Goal: Task Accomplishment & Management: Manage account settings

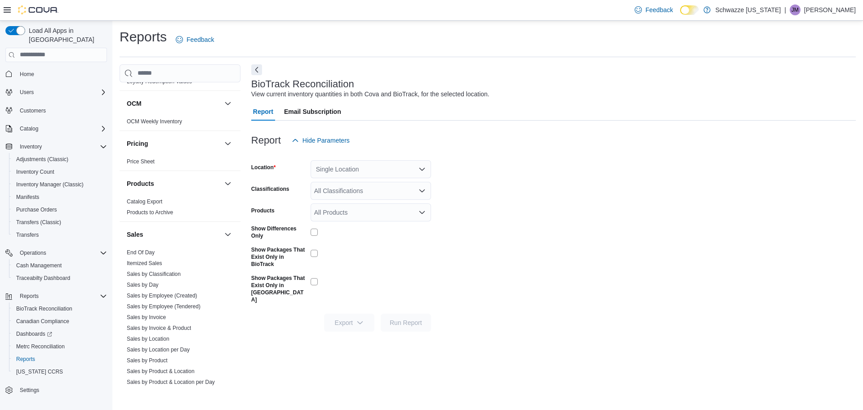
scroll to position [540, 0]
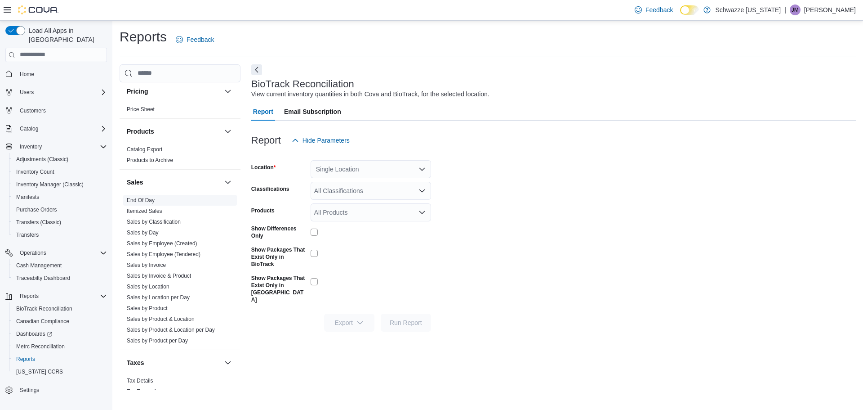
click at [139, 199] on link "End Of Day" at bounding box center [141, 200] width 28 height 6
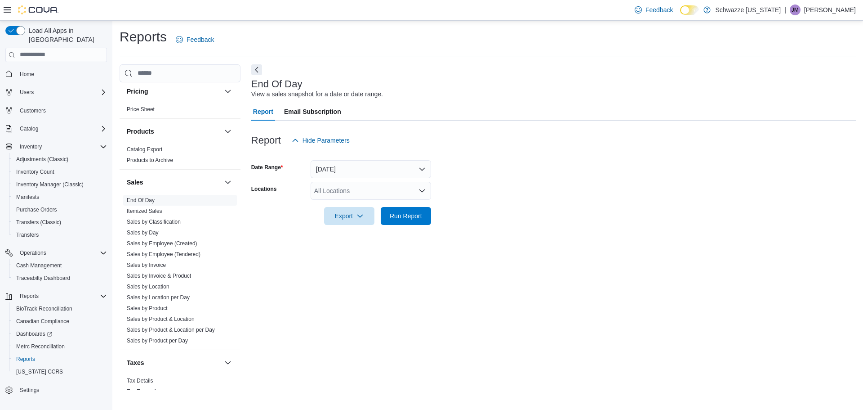
click at [341, 191] on div "All Locations" at bounding box center [371, 191] width 121 height 18
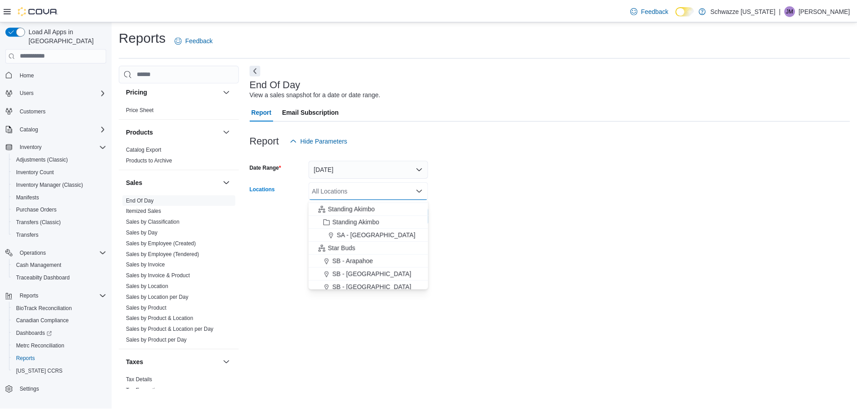
scroll to position [90, 0]
click at [352, 243] on span "SB - Arapahoe" at bounding box center [355, 246] width 41 height 9
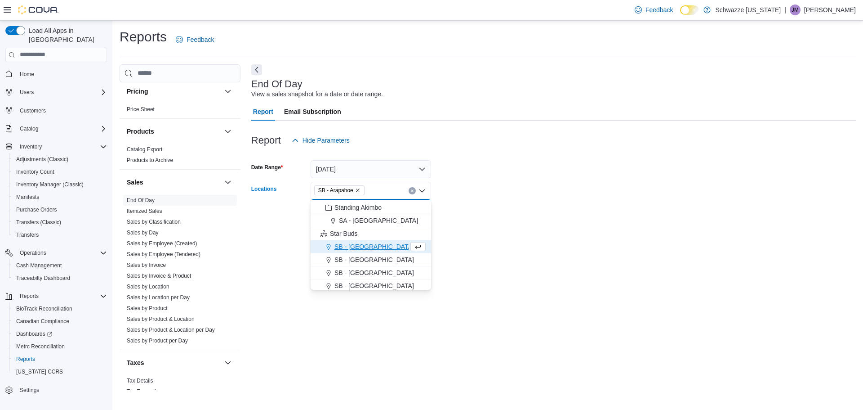
drag, startPoint x: 500, startPoint y: 228, endPoint x: 446, endPoint y: 216, distance: 55.3
click at [497, 227] on div at bounding box center [553, 230] width 605 height 11
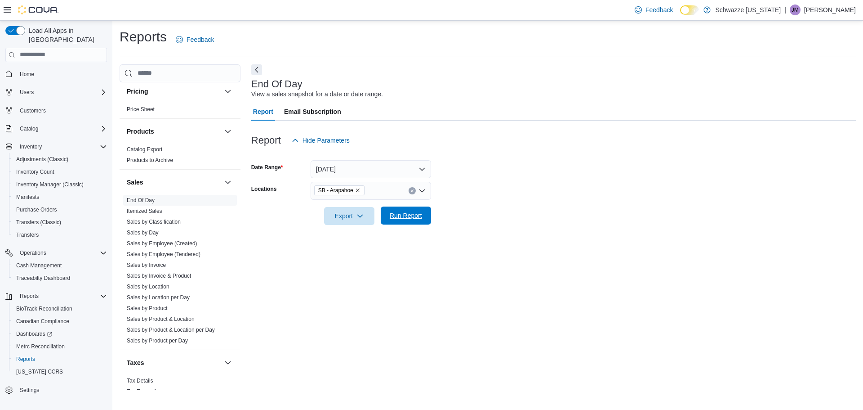
click at [417, 209] on span "Run Report" at bounding box center [406, 215] width 40 height 18
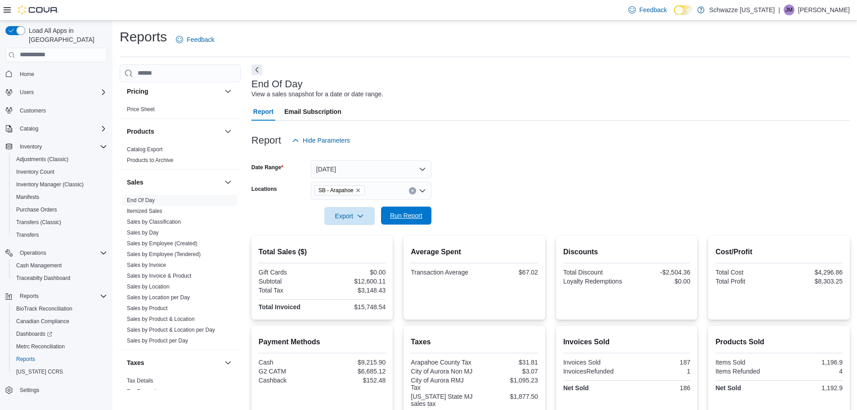
click at [394, 214] on span "Run Report" at bounding box center [406, 215] width 32 height 9
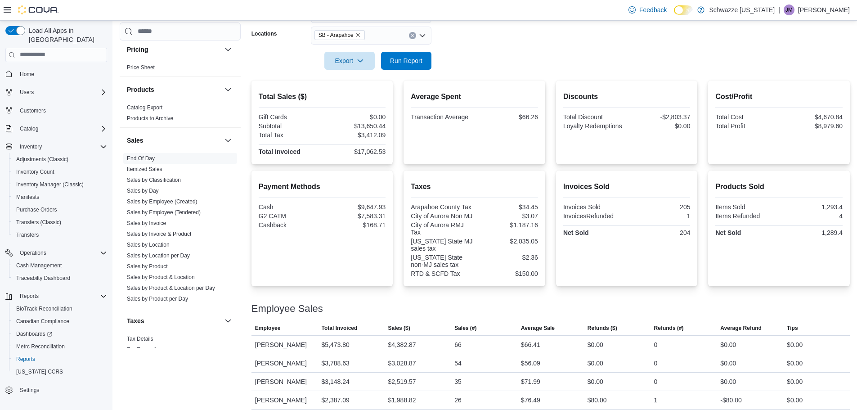
scroll to position [30, 0]
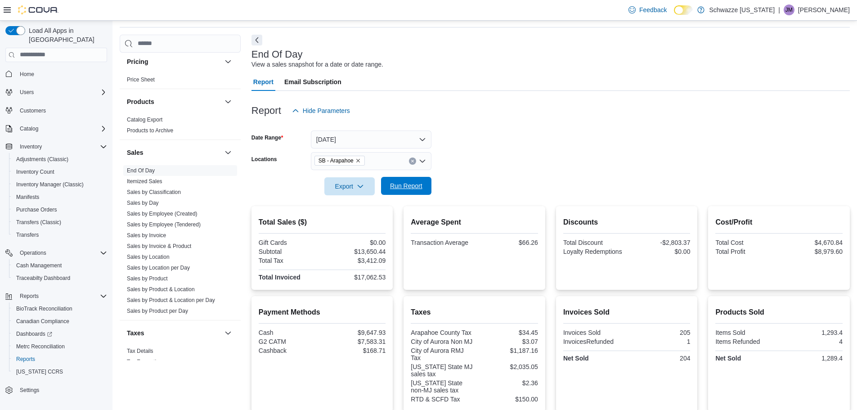
click at [414, 185] on span "Run Report" at bounding box center [406, 185] width 32 height 9
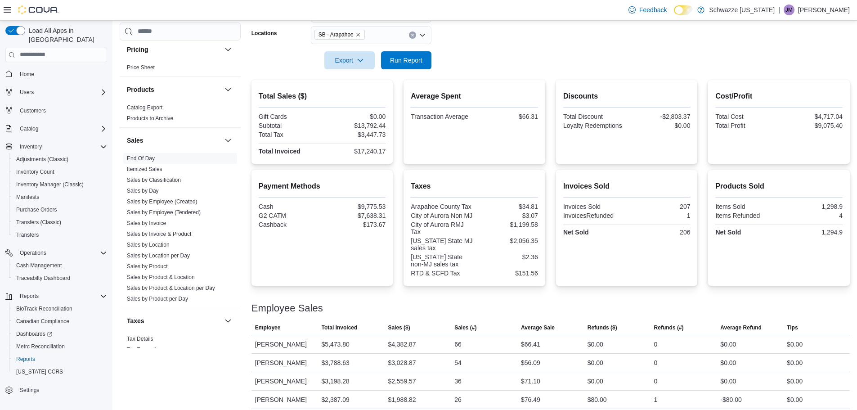
scroll to position [75, 0]
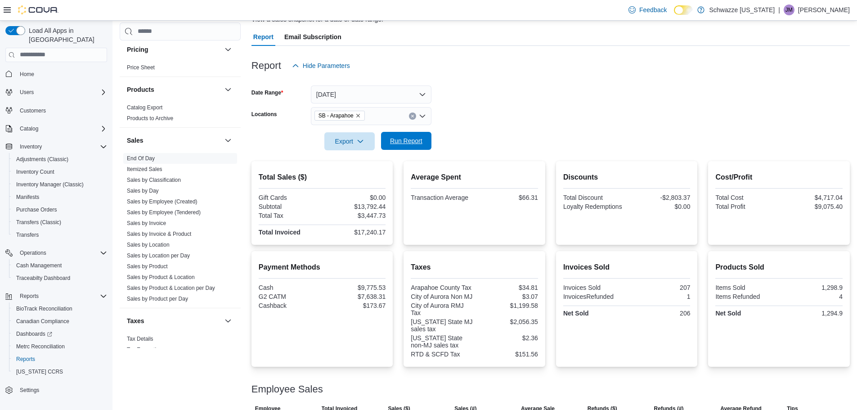
click at [405, 144] on span "Run Report" at bounding box center [406, 140] width 32 height 9
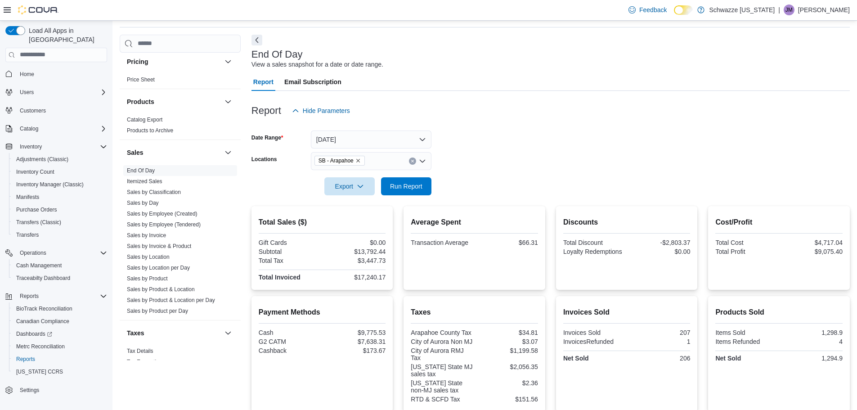
scroll to position [0, 0]
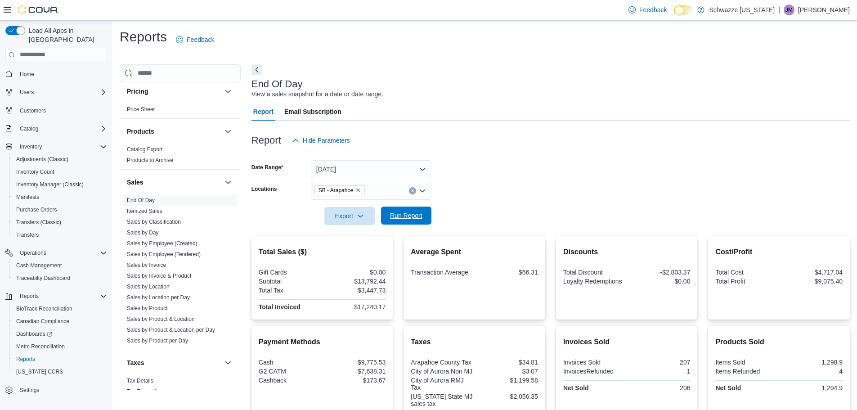
click at [422, 213] on span "Run Report" at bounding box center [406, 215] width 40 height 18
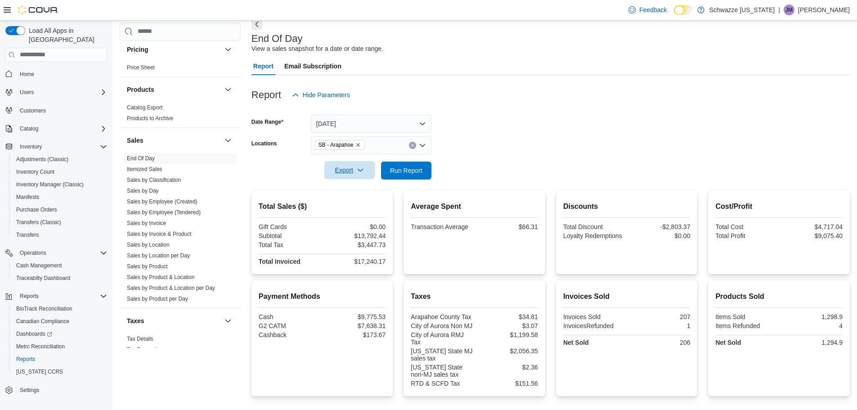
scroll to position [30, 0]
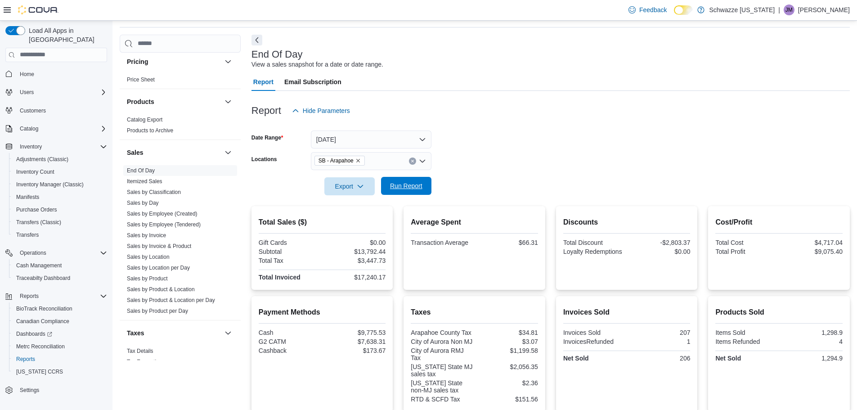
click at [419, 180] on span "Run Report" at bounding box center [406, 186] width 40 height 18
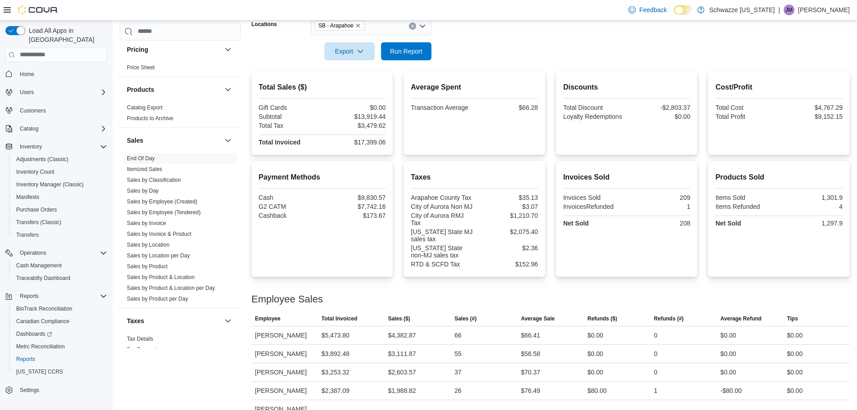
scroll to position [210, 0]
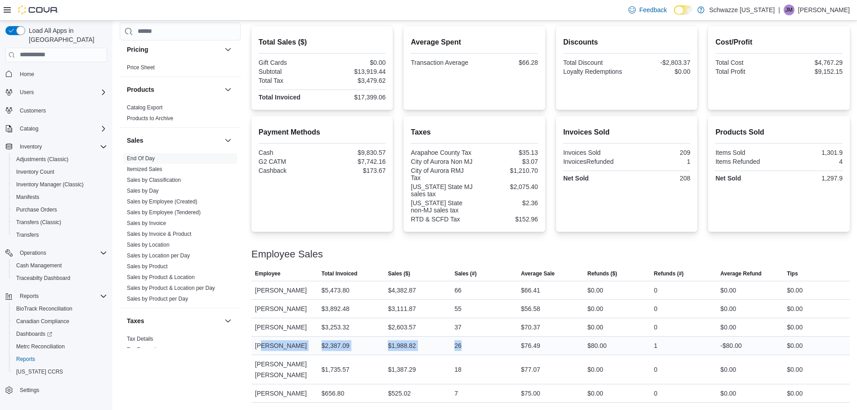
drag, startPoint x: 482, startPoint y: 350, endPoint x: 262, endPoint y: 349, distance: 219.9
click at [262, 349] on tr "Employee Marcus Schulke Total Invoiced $2,387.09 Sales ($) $1,988.82 Sales (#) …" at bounding box center [550, 345] width 598 height 18
click at [280, 331] on div "Tanner Peterson" at bounding box center [284, 327] width 67 height 18
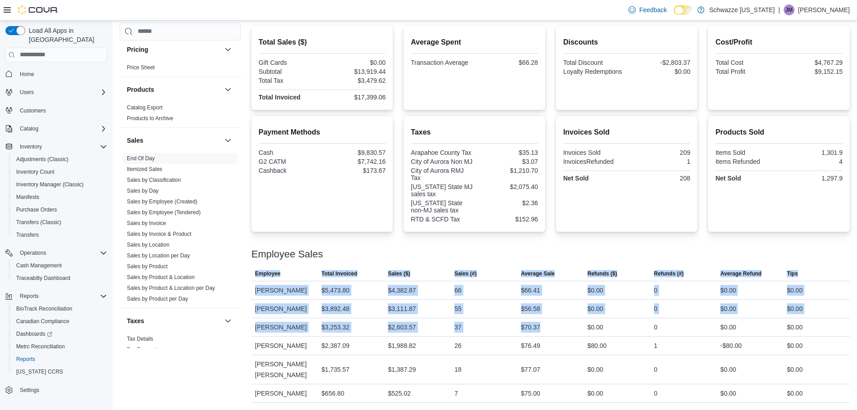
drag, startPoint x: 542, startPoint y: 326, endPoint x: 244, endPoint y: 325, distance: 298.1
click at [244, 325] on div "Cash Management Cash Management Cash Out Details Compliance OCS Transaction Sub…" at bounding box center [485, 129] width 730 height 548
click at [317, 331] on div "Tanner Peterson" at bounding box center [284, 327] width 67 height 18
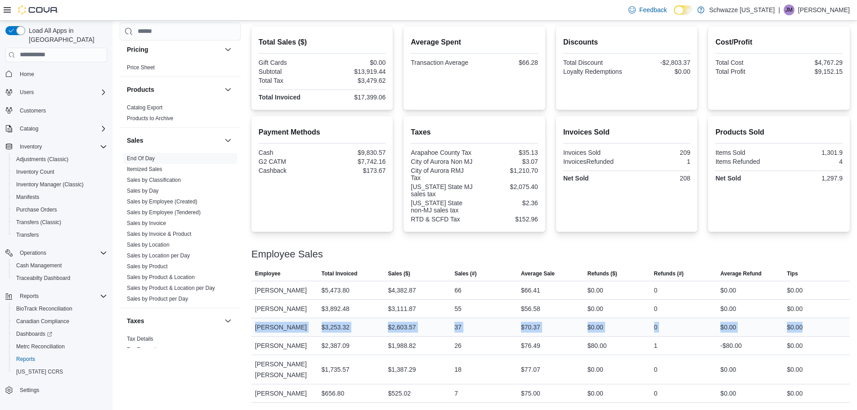
drag, startPoint x: 255, startPoint y: 328, endPoint x: 830, endPoint y: 331, distance: 574.3
click at [830, 331] on tr "Employee Tanner Peterson Total Invoiced $3,253.32 Sales ($) $2,603.57 Sales (#)…" at bounding box center [550, 326] width 598 height 18
click at [829, 331] on div "$0.00" at bounding box center [816, 327] width 67 height 18
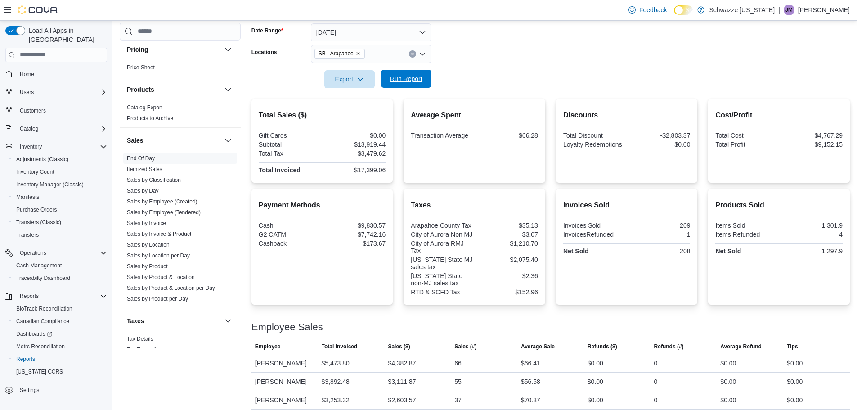
scroll to position [120, 0]
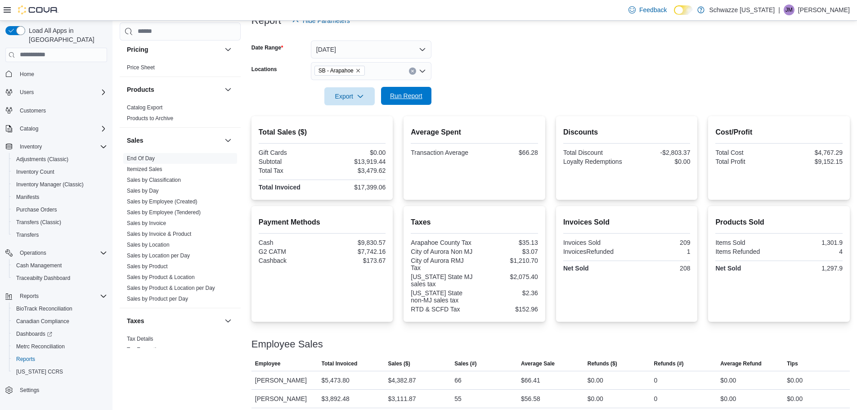
click at [402, 102] on span "Run Report" at bounding box center [406, 96] width 40 height 18
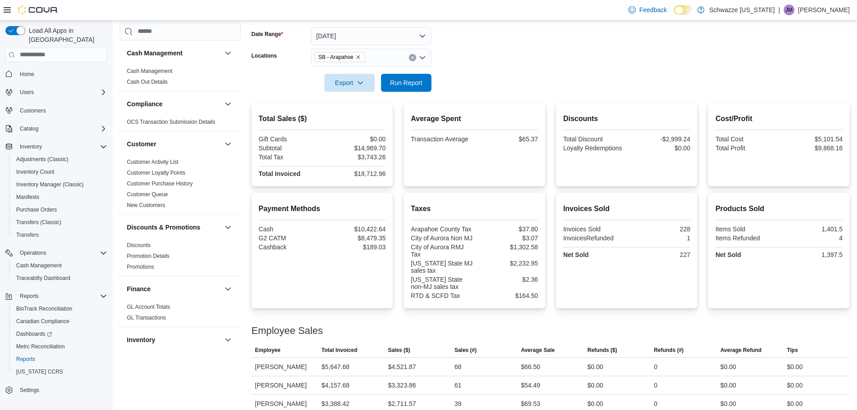
scroll to position [0, 0]
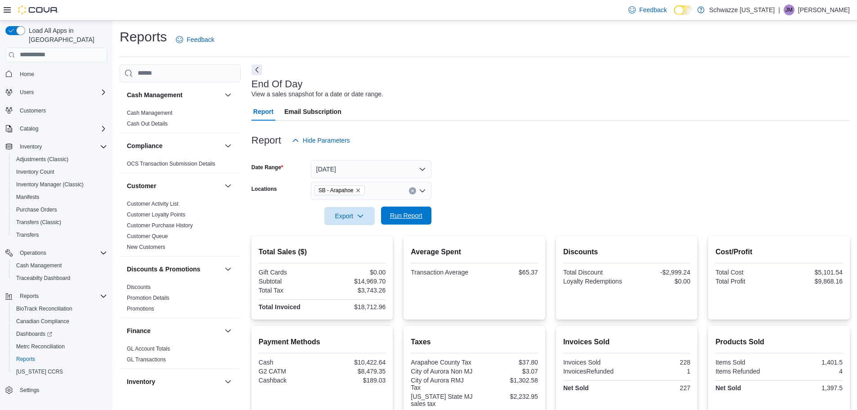
click at [416, 224] on span "Run Report" at bounding box center [406, 215] width 40 height 18
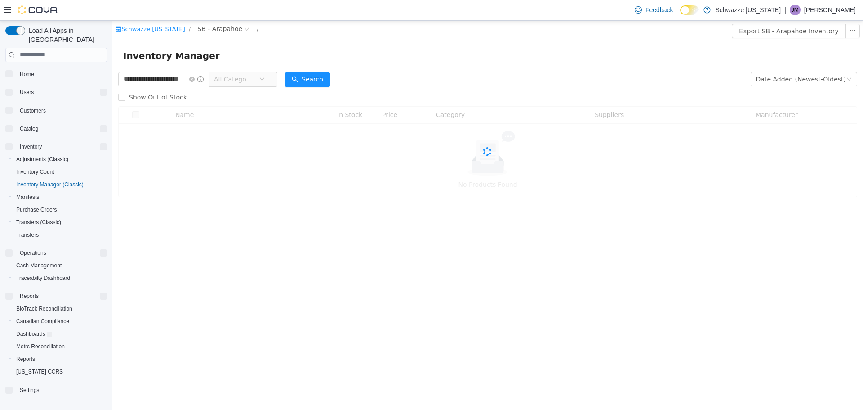
scroll to position [0, 10]
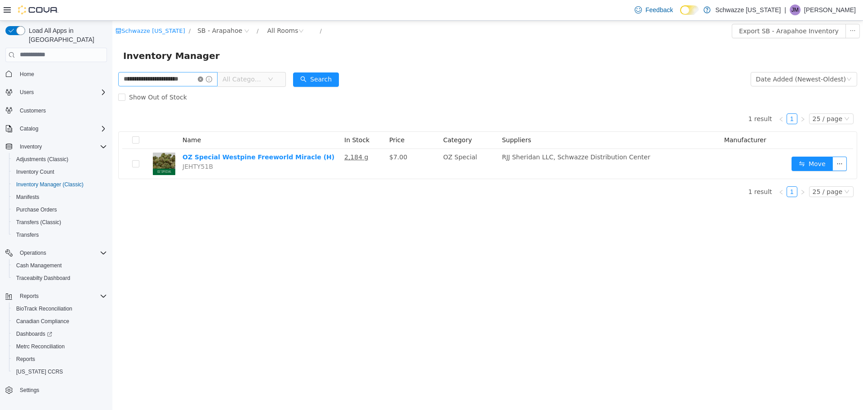
click at [200, 80] on icon "icon: close-circle" at bounding box center [200, 78] width 5 height 5
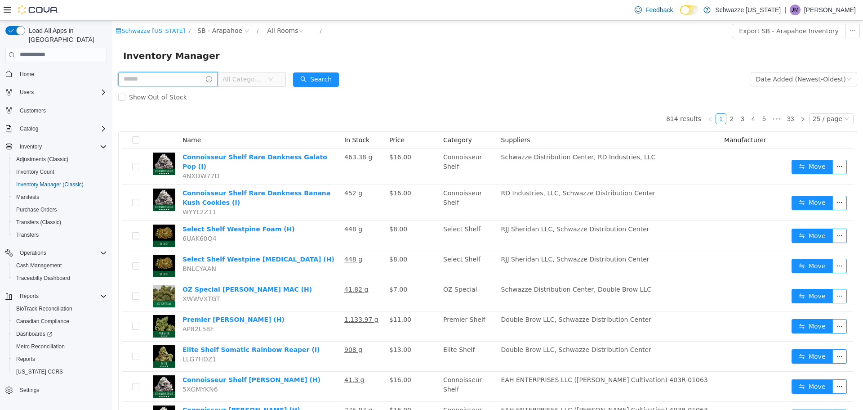
click at [197, 79] on span at bounding box center [167, 78] width 99 height 14
type input "**********"
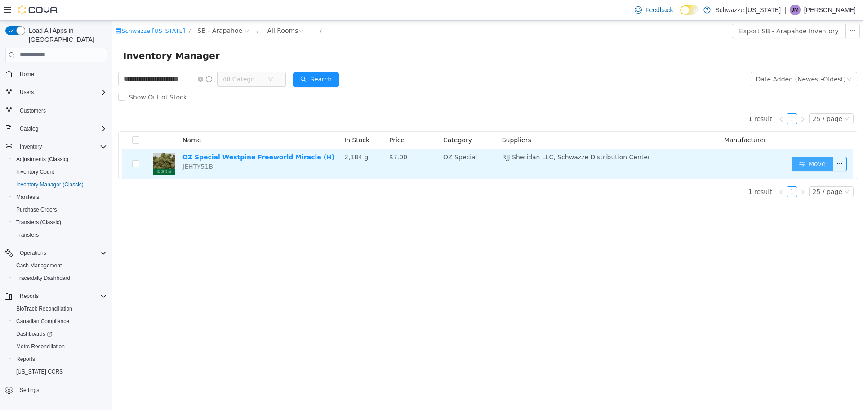
click at [799, 158] on button "Move" at bounding box center [812, 163] width 41 height 14
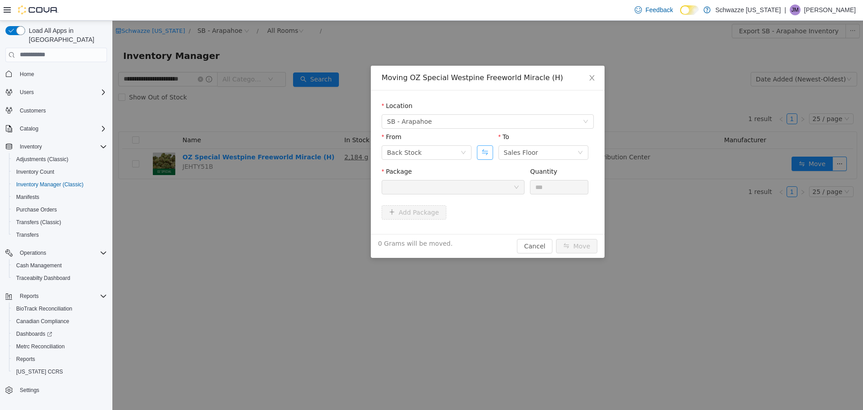
click at [483, 148] on button "Swap" at bounding box center [485, 152] width 16 height 14
click at [477, 180] on div at bounding box center [450, 186] width 126 height 13
click at [478, 168] on div "Package" at bounding box center [453, 172] width 143 height 13
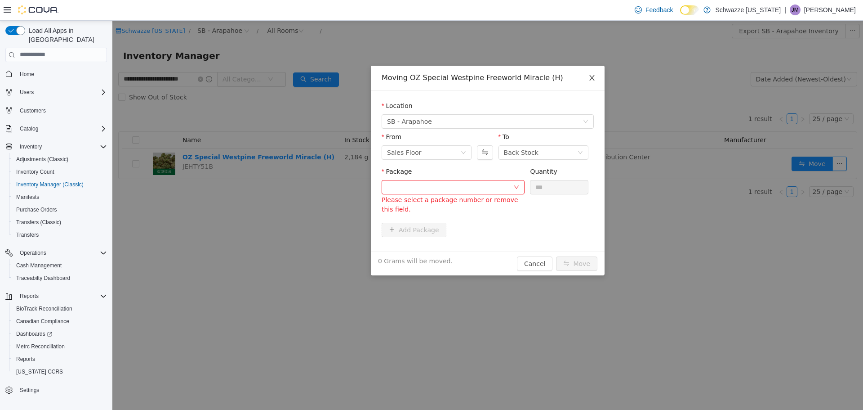
click at [588, 83] on span "Close" at bounding box center [592, 77] width 25 height 25
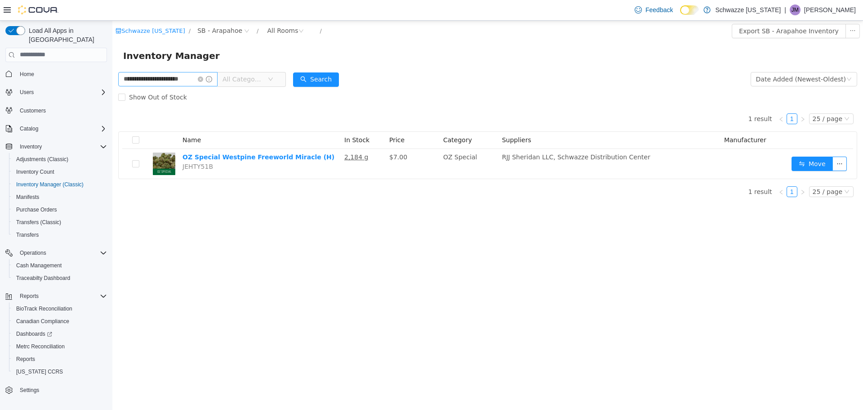
click at [204, 78] on span at bounding box center [205, 79] width 14 height 6
click at [200, 78] on icon "icon: close-circle" at bounding box center [200, 78] width 5 height 5
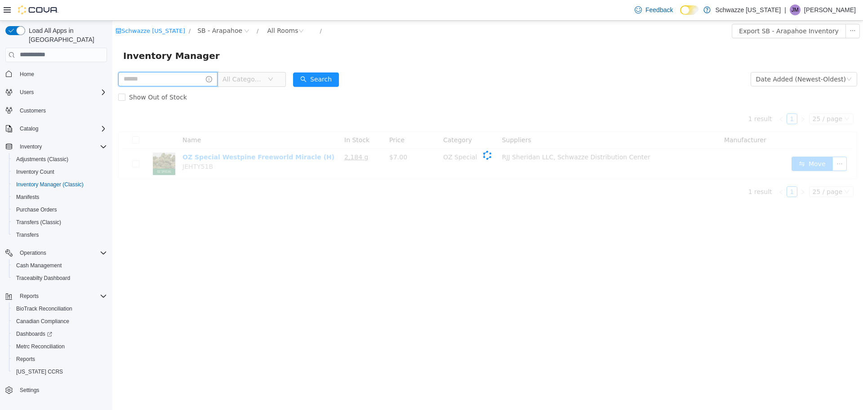
click at [172, 76] on input "text" at bounding box center [167, 78] width 99 height 14
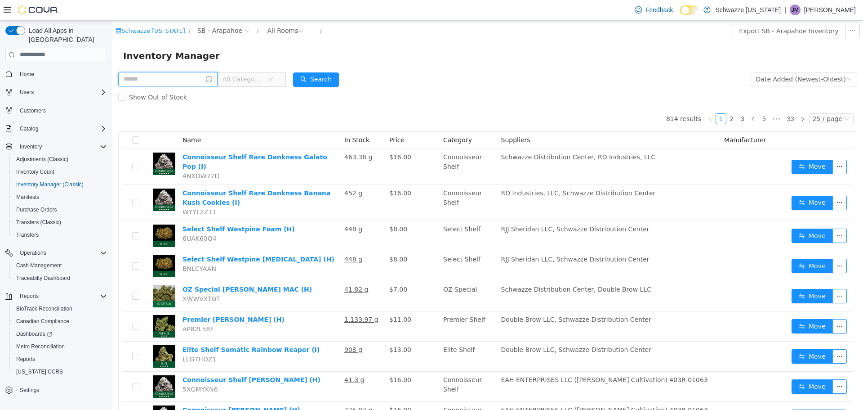
paste input "**********"
type input "**********"
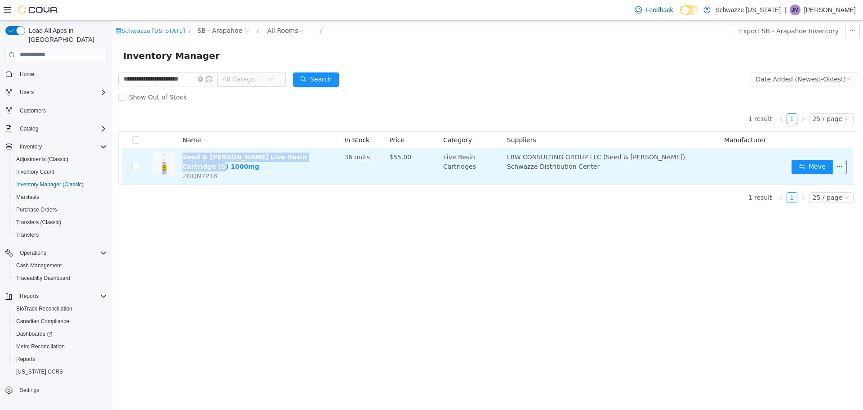
drag, startPoint x: 322, startPoint y: 159, endPoint x: 180, endPoint y: 156, distance: 142.6
click at [180, 156] on td "Seed & Smith Live Resin Cartridge (S) 1000mg ZGQN7P18" at bounding box center [260, 166] width 162 height 36
copy link "Seed & Smith Live Resin Cartridge (S) 1000mg"
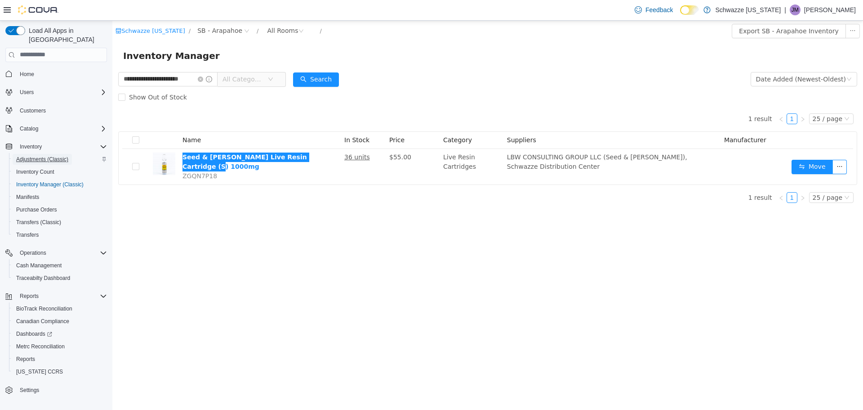
click at [43, 156] on span "Adjustments (Classic)" at bounding box center [42, 159] width 52 height 7
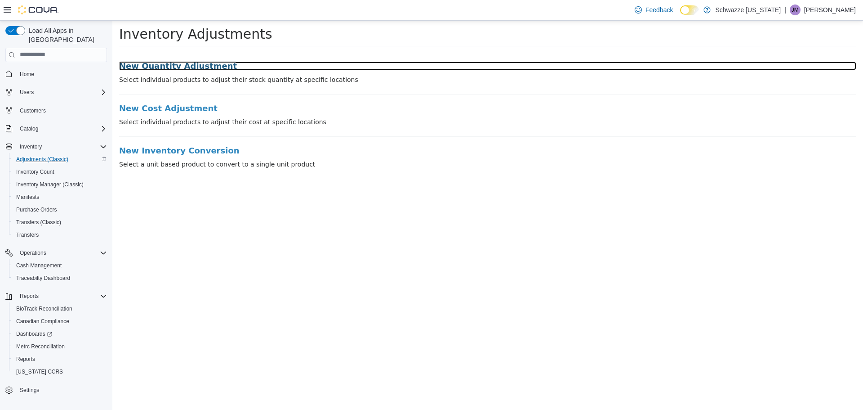
click at [165, 63] on h3 "New Quantity Adjustment" at bounding box center [487, 65] width 737 height 9
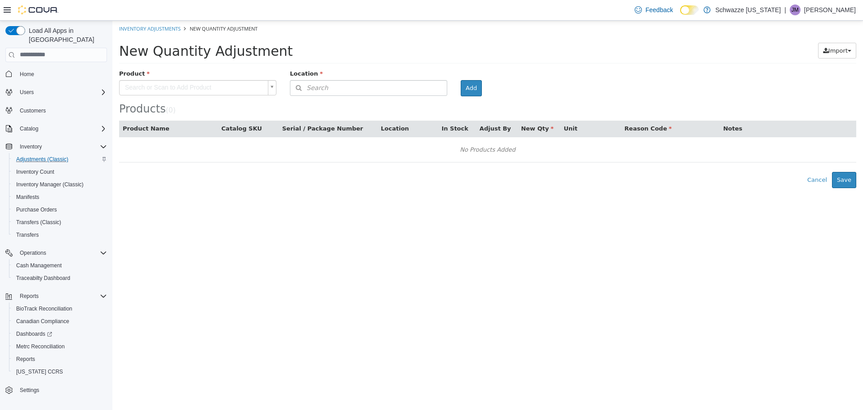
click at [161, 87] on body "× Inventory Adjustments New Quantity Adjustment New Quantity Adjustment Import …" at bounding box center [487, 103] width 751 height 167
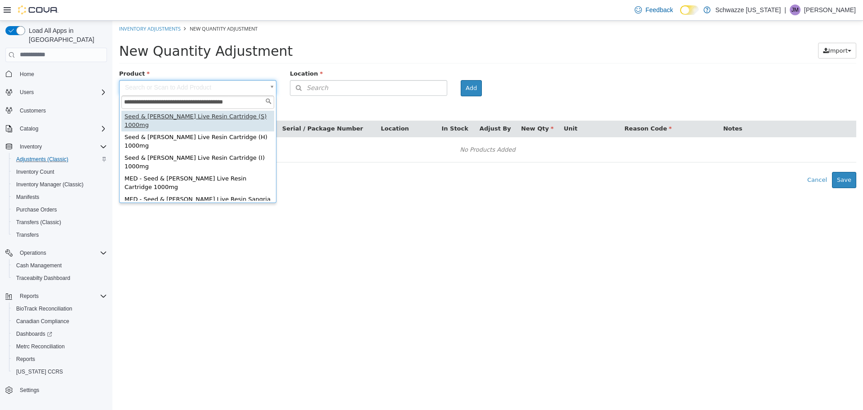
type input "**********"
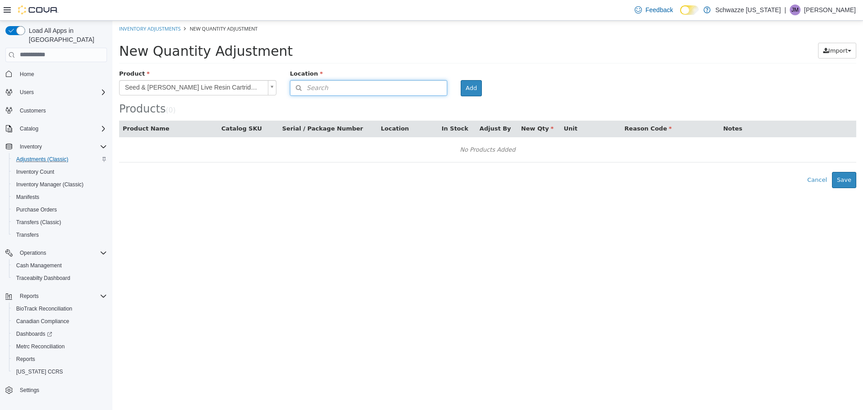
click at [360, 82] on button "Search" at bounding box center [368, 88] width 157 height 16
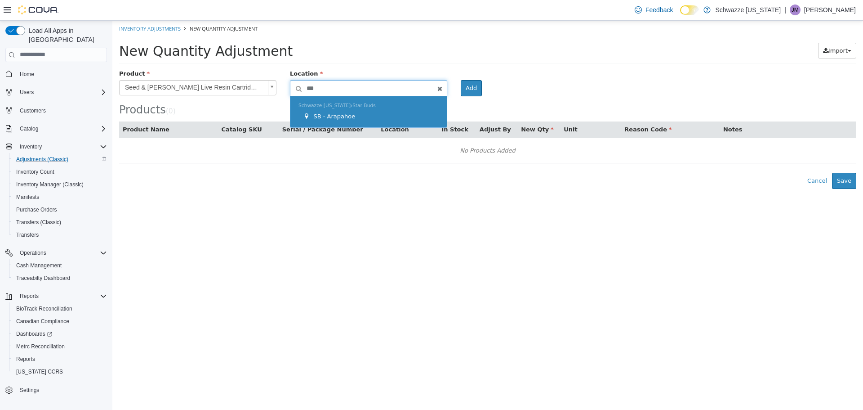
type input "***"
click at [329, 98] on div "Schwazze Colorado Star Buds SB - Arapahoe" at bounding box center [368, 111] width 156 height 31
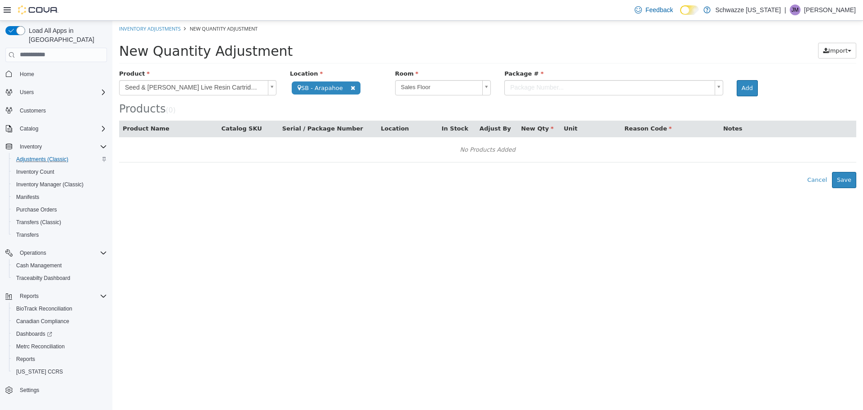
click at [628, 90] on body "**********" at bounding box center [487, 103] width 751 height 167
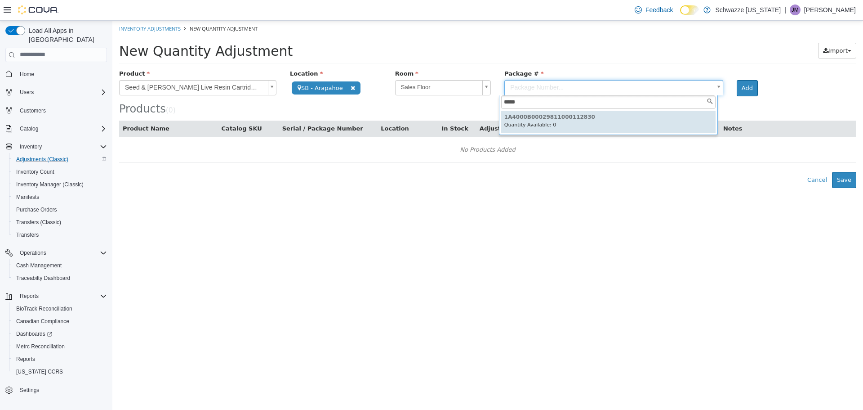
type input "*****"
type input "**********"
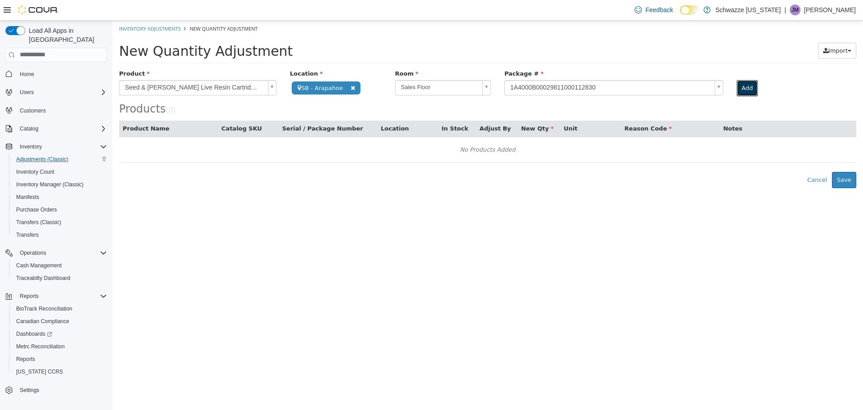
click at [747, 81] on button "Add" at bounding box center [747, 88] width 21 height 16
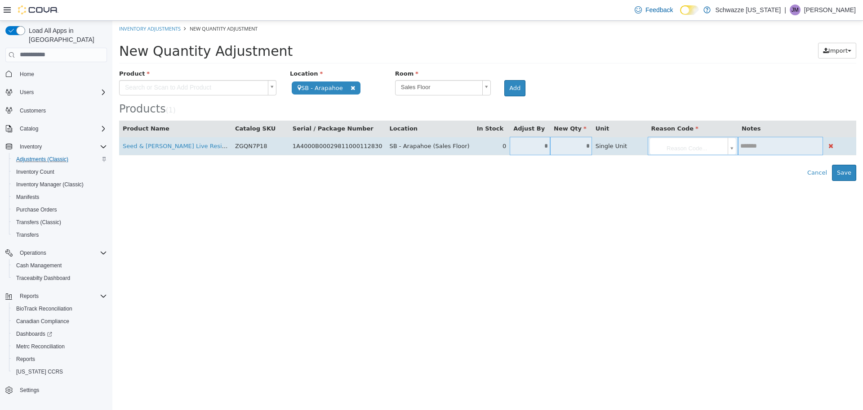
click at [565, 145] on input "*" at bounding box center [571, 145] width 42 height 7
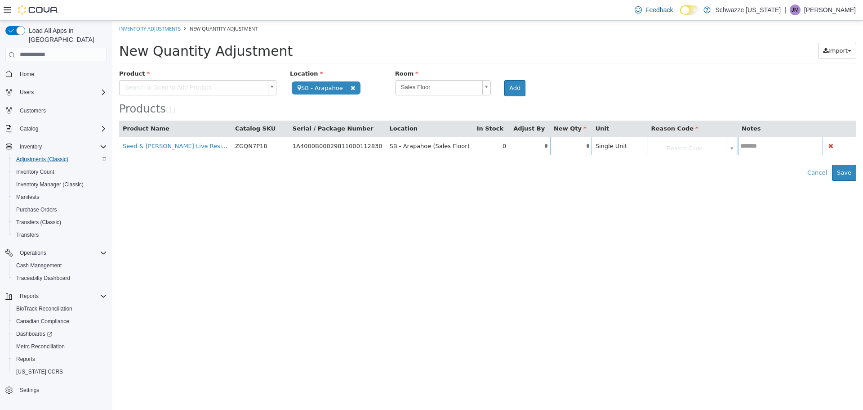
type input "*"
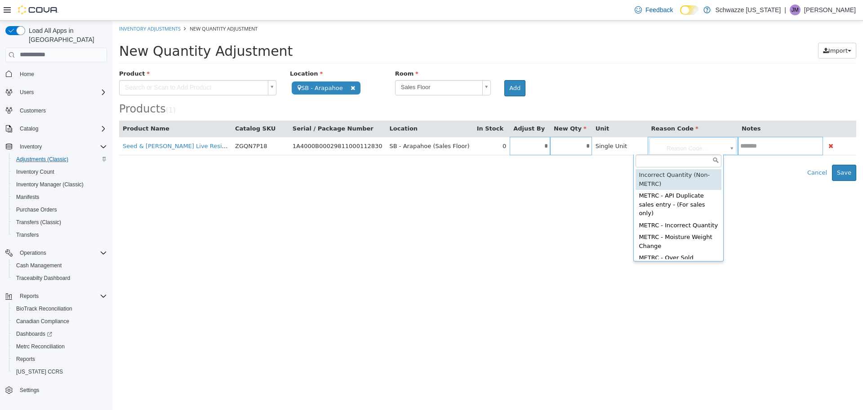
click at [678, 147] on body "**********" at bounding box center [487, 100] width 751 height 160
type input "**********"
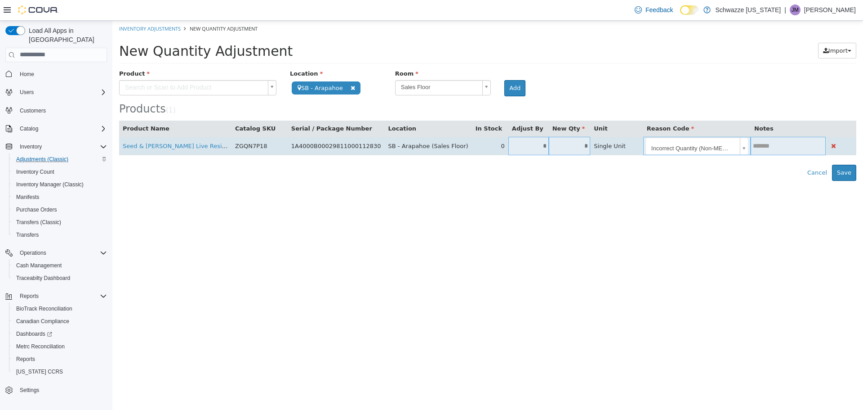
click at [773, 140] on td at bounding box center [788, 145] width 75 height 18
click at [771, 146] on input "text" at bounding box center [788, 145] width 75 height 7
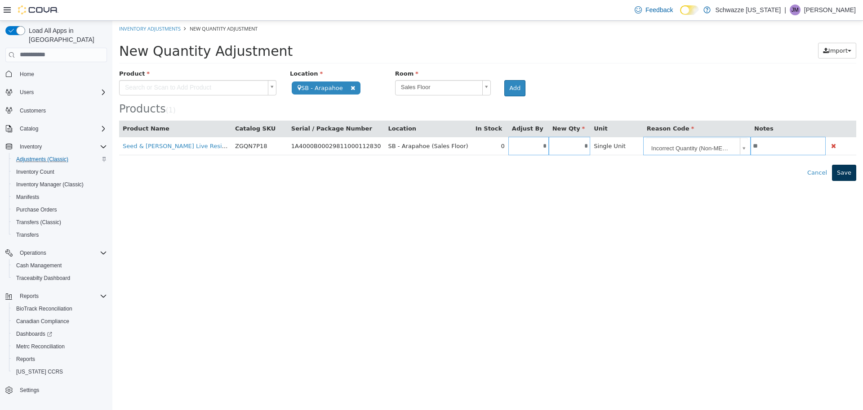
type input "**"
click at [851, 177] on button "Save" at bounding box center [844, 172] width 24 height 16
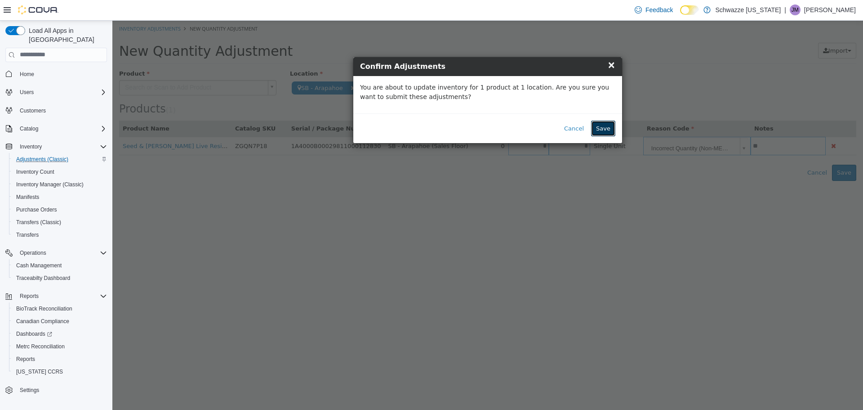
click at [613, 125] on button "Save" at bounding box center [603, 128] width 24 height 16
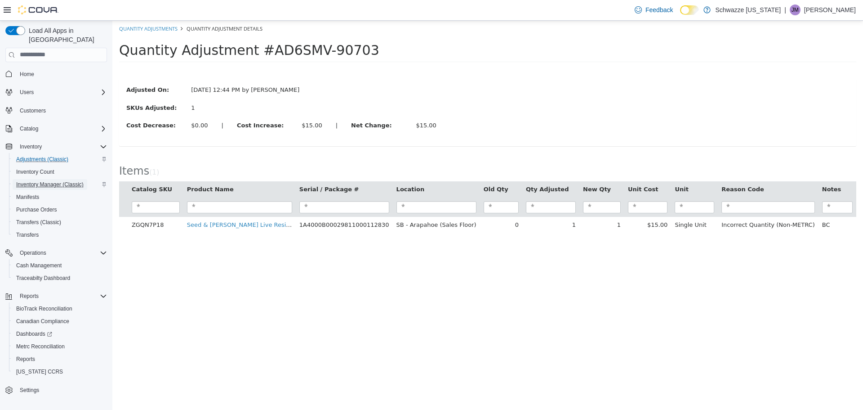
click at [61, 181] on span "Inventory Manager (Classic)" at bounding box center [49, 184] width 67 height 7
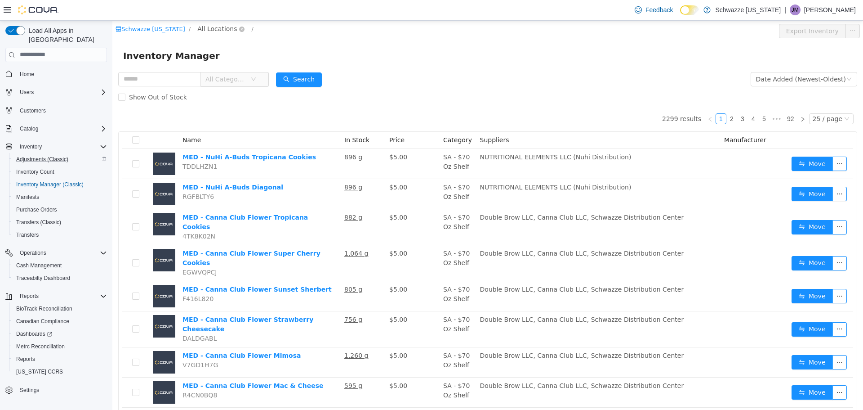
click at [213, 32] on span "All Locations" at bounding box center [217, 28] width 40 height 10
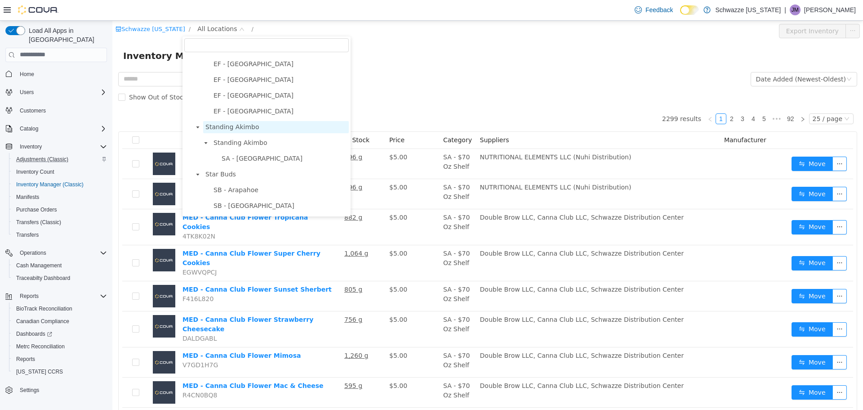
scroll to position [45, 0]
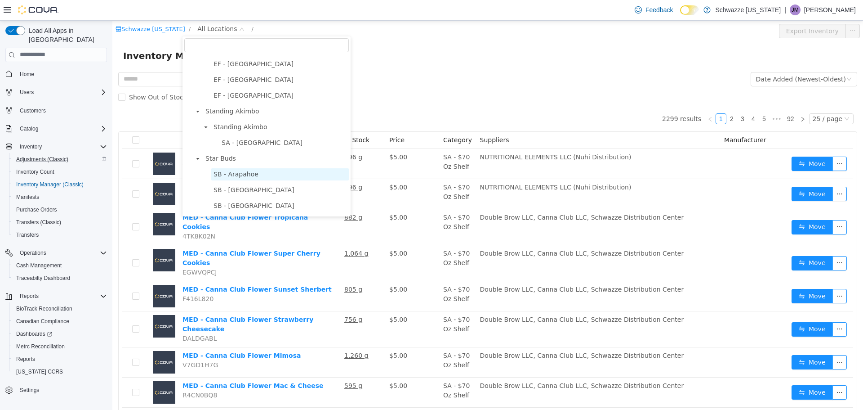
click at [245, 174] on span "SB - Arapahoe" at bounding box center [236, 173] width 45 height 7
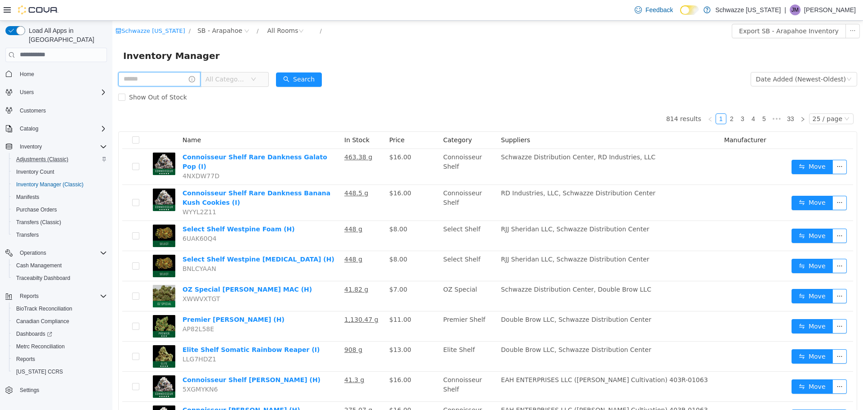
click at [168, 80] on input "text" at bounding box center [159, 78] width 82 height 14
type input "**********"
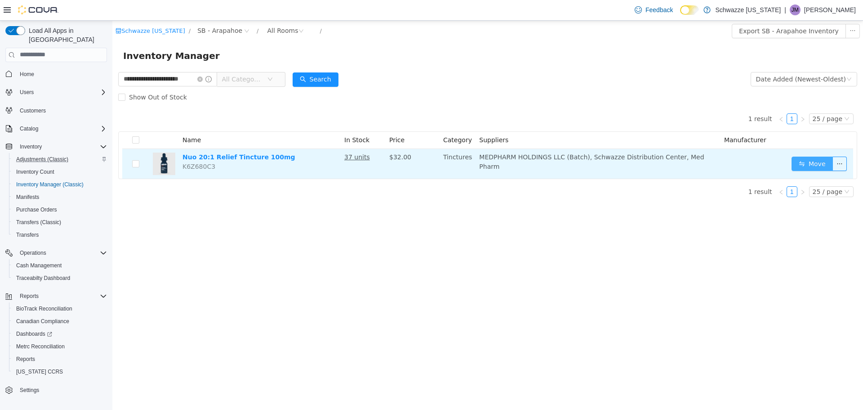
click at [800, 165] on button "Move" at bounding box center [812, 163] width 41 height 14
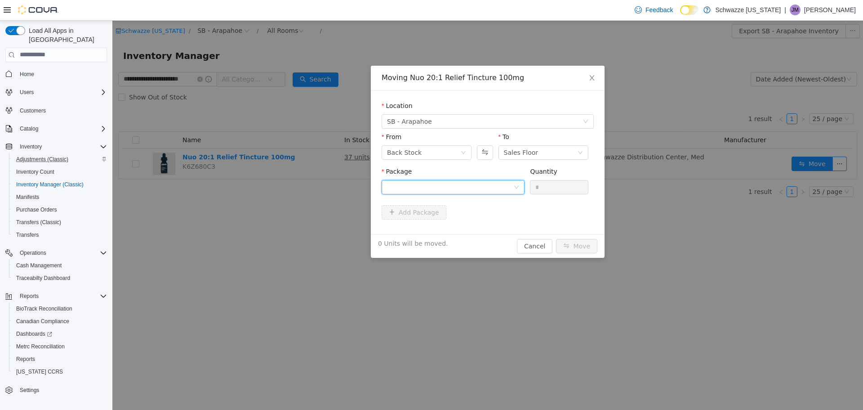
click at [489, 191] on div at bounding box center [450, 186] width 126 height 13
click at [483, 220] on li "1A4000B0002BFE9000153795 Quantity : 36 Units" at bounding box center [453, 224] width 143 height 24
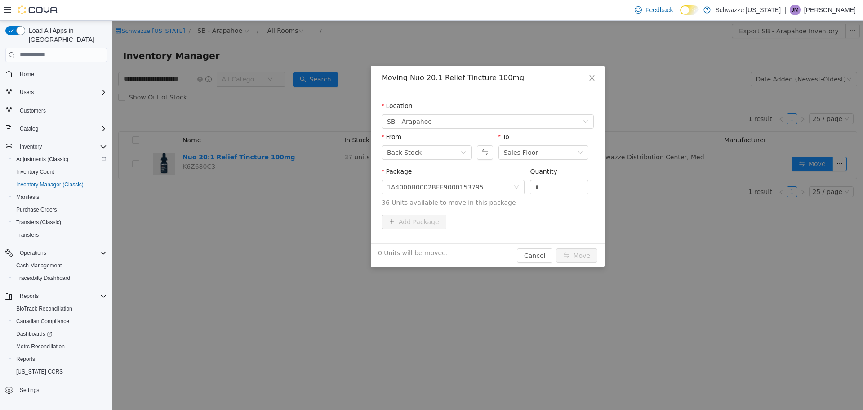
click at [533, 178] on div "Quantity" at bounding box center [559, 172] width 58 height 13
click at [539, 183] on input "*" at bounding box center [560, 186] width 58 height 13
click at [540, 183] on input "*" at bounding box center [560, 186] width 58 height 13
type input "**"
click at [567, 259] on button "Move" at bounding box center [576, 255] width 41 height 14
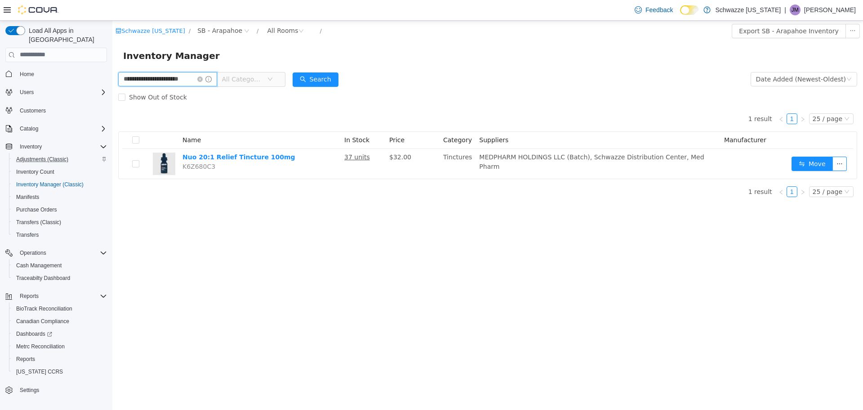
click at [166, 79] on input "**********" at bounding box center [167, 78] width 99 height 14
type input "**********"
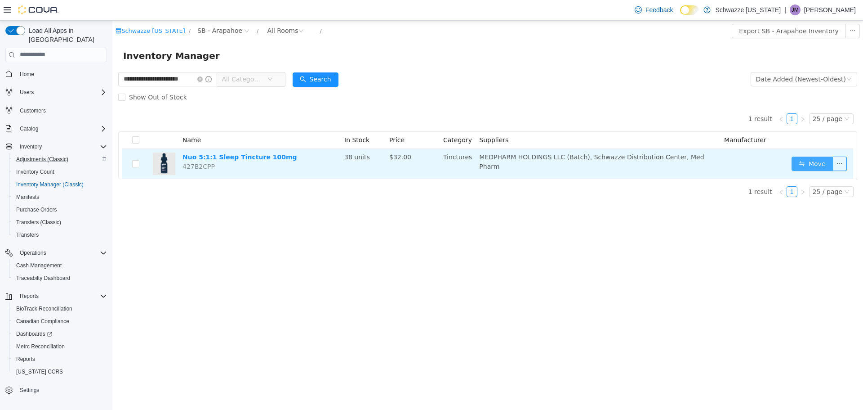
click at [800, 165] on button "Move" at bounding box center [812, 163] width 41 height 14
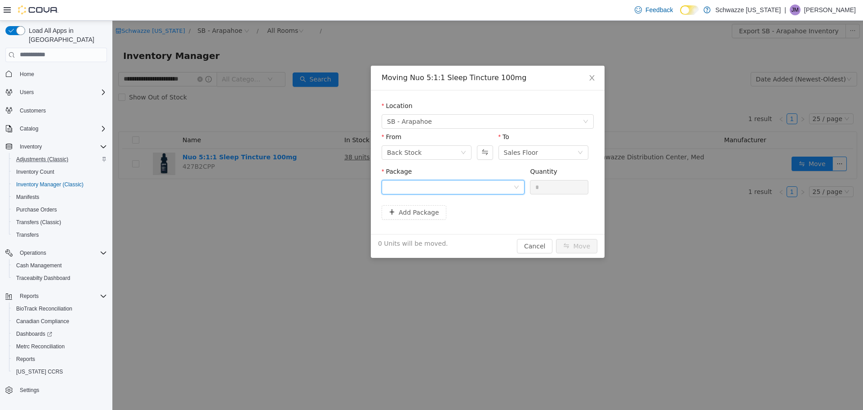
click at [484, 186] on div at bounding box center [450, 186] width 126 height 13
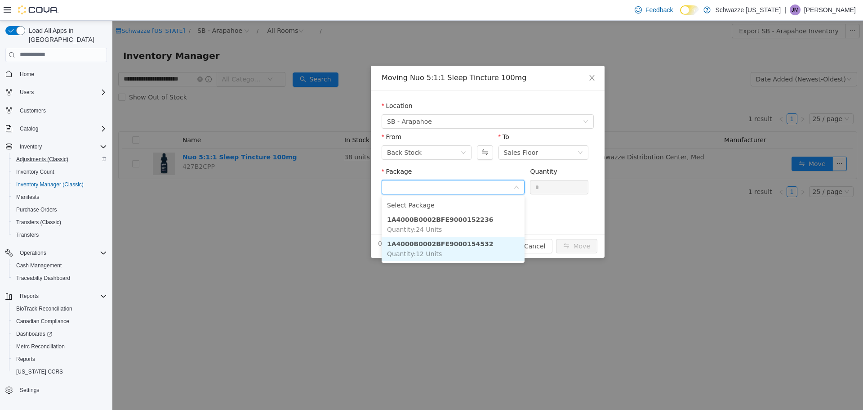
click at [475, 242] on li "1A4000B0002BFE9000154532 Quantity : 12 Units" at bounding box center [453, 248] width 143 height 24
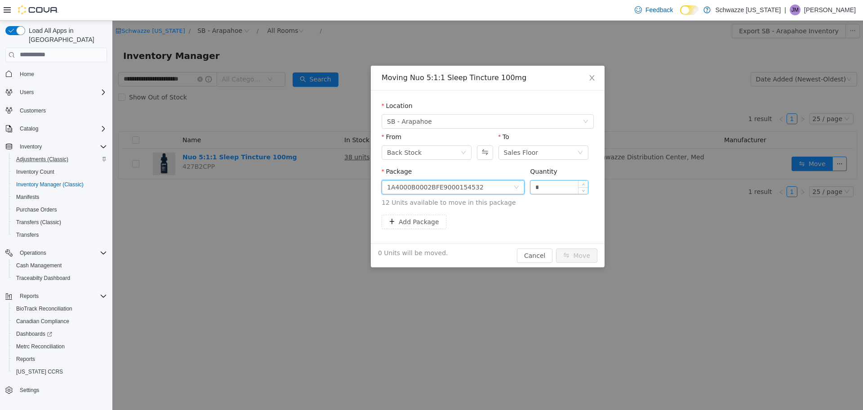
click at [542, 181] on input "*" at bounding box center [560, 186] width 58 height 13
type input "**"
click at [575, 254] on button "Move" at bounding box center [576, 255] width 41 height 14
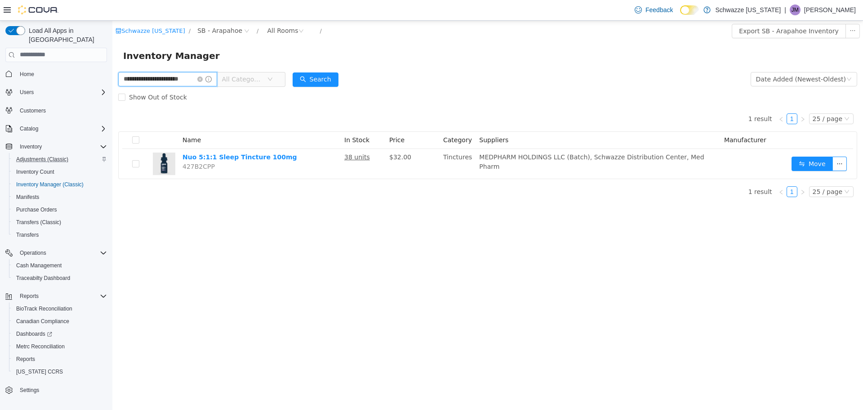
click at [183, 75] on input "**********" at bounding box center [167, 78] width 99 height 14
type input "**********"
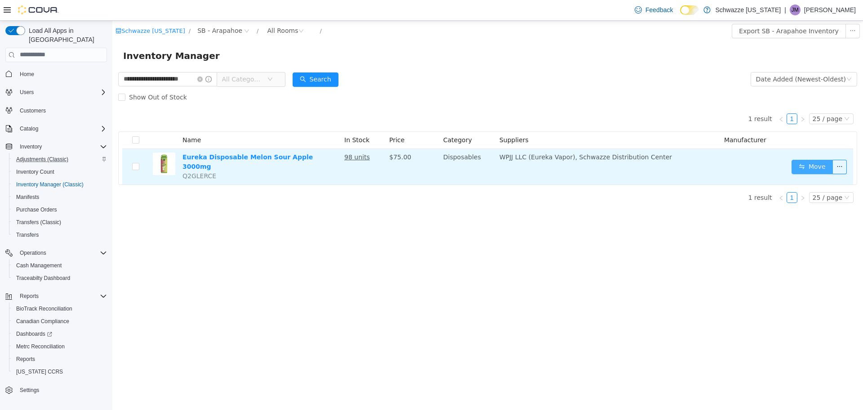
click at [813, 169] on button "Move" at bounding box center [812, 166] width 41 height 14
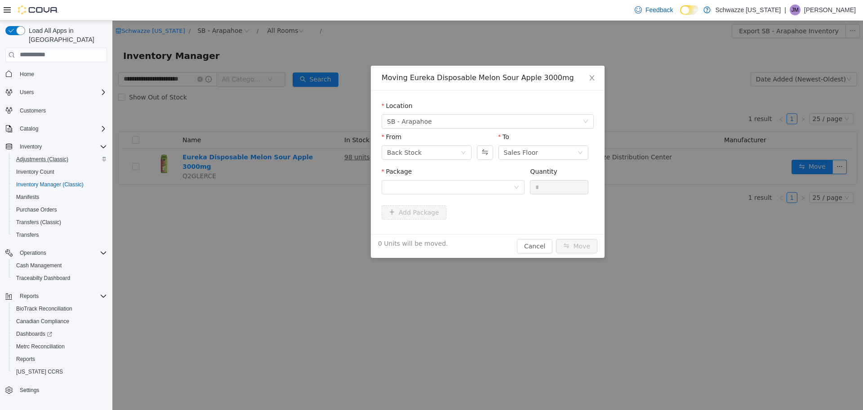
click at [479, 178] on div "Package" at bounding box center [453, 172] width 143 height 13
click at [482, 183] on div at bounding box center [450, 186] width 126 height 13
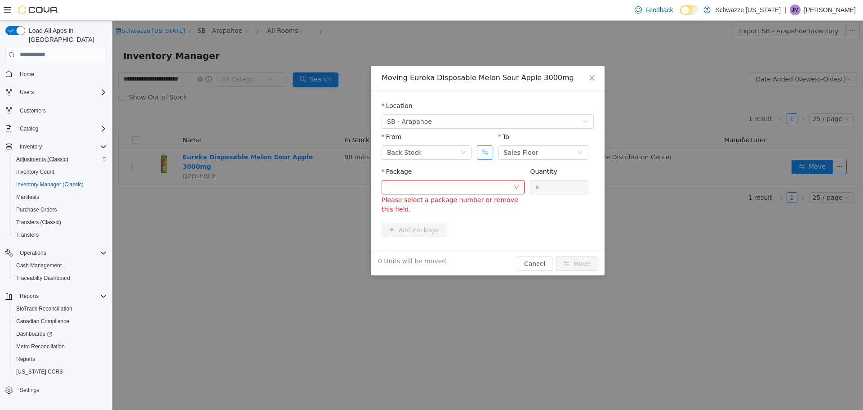
click at [483, 153] on button "Swap" at bounding box center [485, 152] width 16 height 14
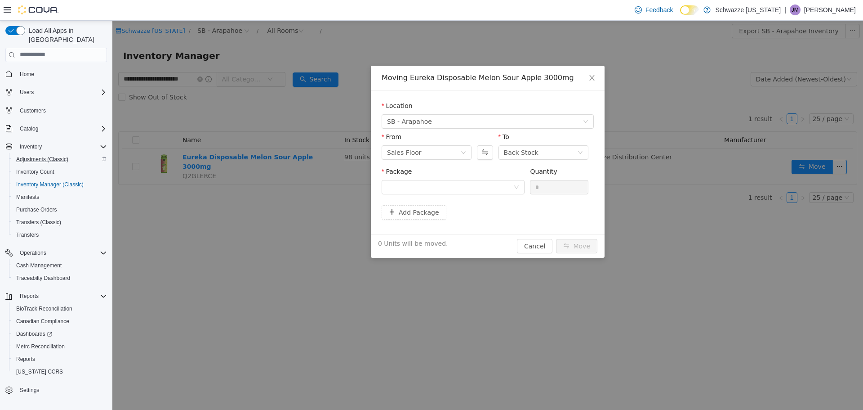
click at [483, 197] on div "Package" at bounding box center [453, 181] width 143 height 31
click at [487, 190] on div at bounding box center [450, 186] width 126 height 13
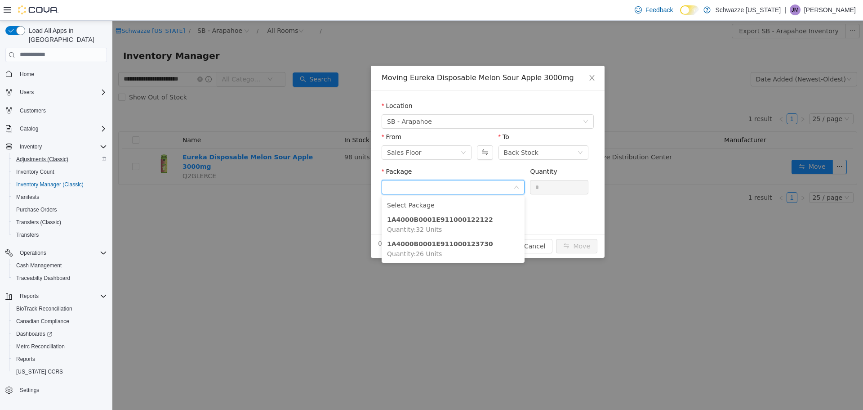
click at [705, 249] on div "Moving Eureka Disposable Melon Sour Apple 3000mg Location SB - Arapahoe From Sa…" at bounding box center [487, 214] width 751 height 389
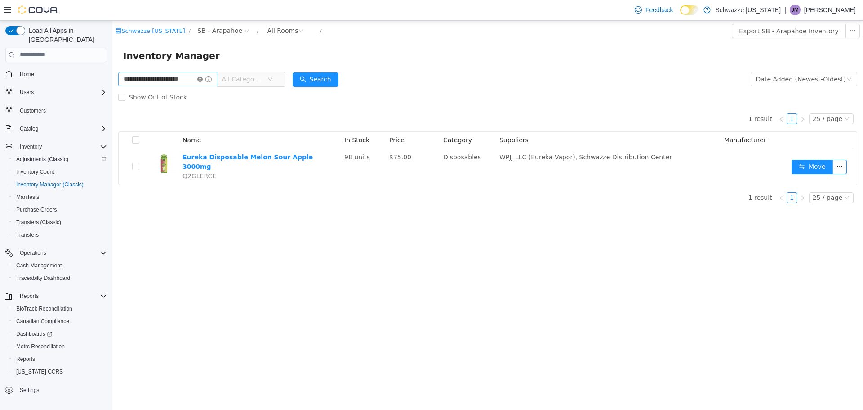
click at [198, 78] on icon "icon: close-circle" at bounding box center [199, 78] width 5 height 5
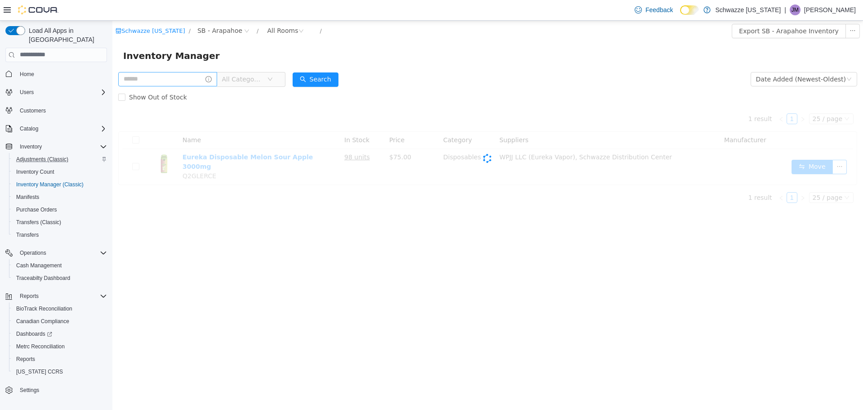
click at [174, 68] on div "Inventory Manager" at bounding box center [487, 55] width 751 height 29
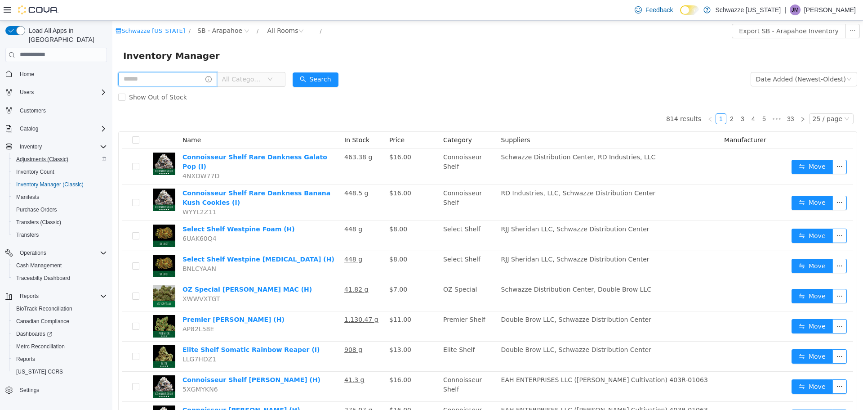
click at [183, 80] on input "text" at bounding box center [167, 78] width 99 height 14
type input "**********"
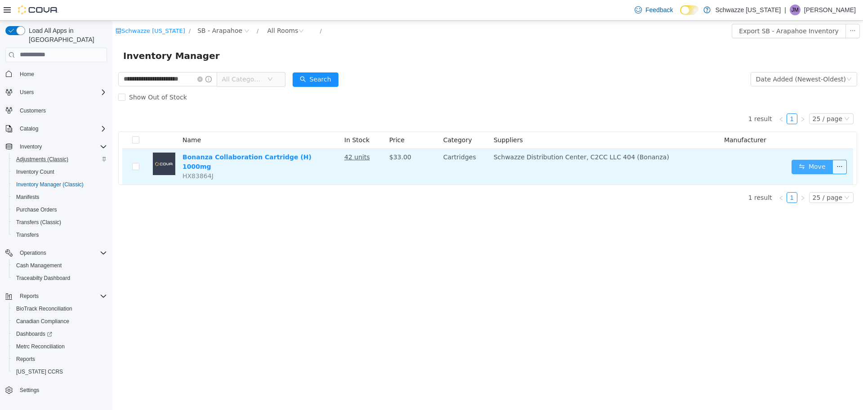
click at [815, 165] on button "Move" at bounding box center [812, 166] width 41 height 14
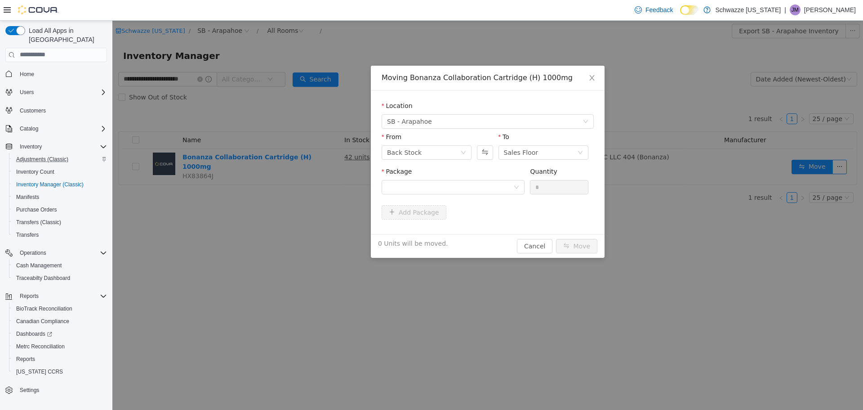
click at [461, 130] on div "Location SB - Arapahoe" at bounding box center [488, 116] width 212 height 31
click at [527, 250] on button "Cancel" at bounding box center [535, 245] width 36 height 14
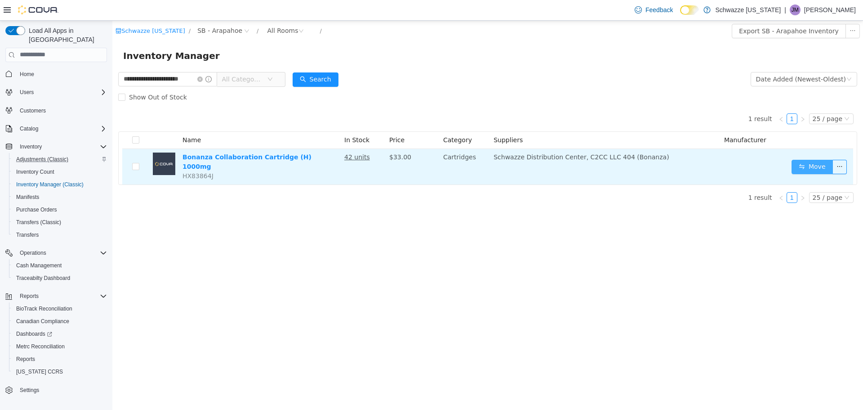
click at [822, 165] on button "Move" at bounding box center [812, 166] width 41 height 14
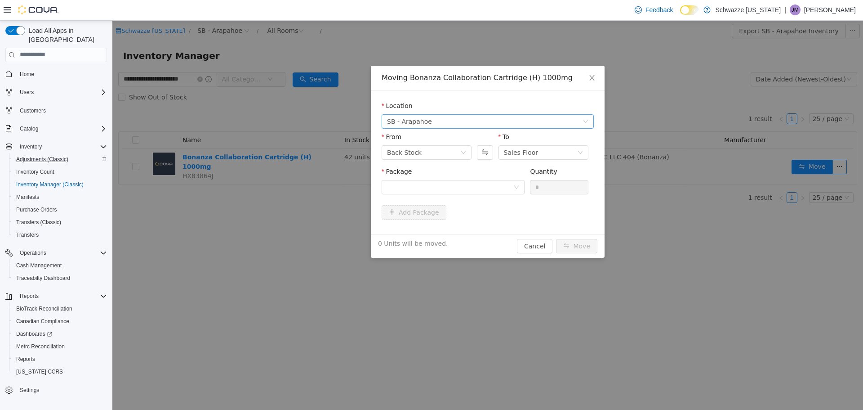
click at [449, 125] on span "SB - Arapahoe" at bounding box center [485, 120] width 196 height 13
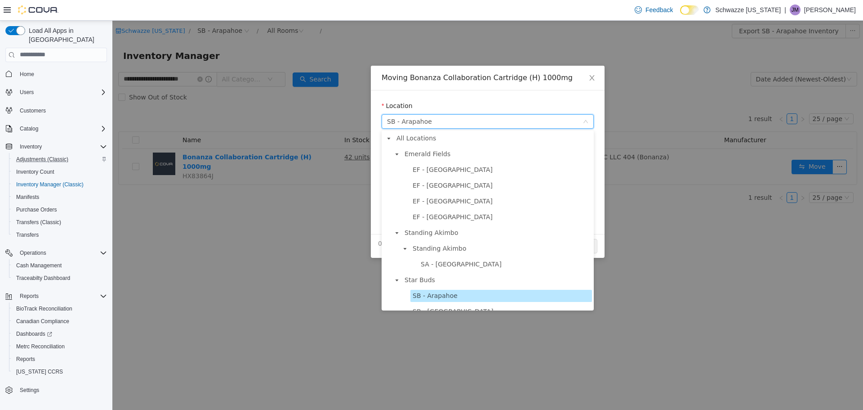
click at [456, 299] on span "SB - Arapahoe" at bounding box center [502, 295] width 182 height 12
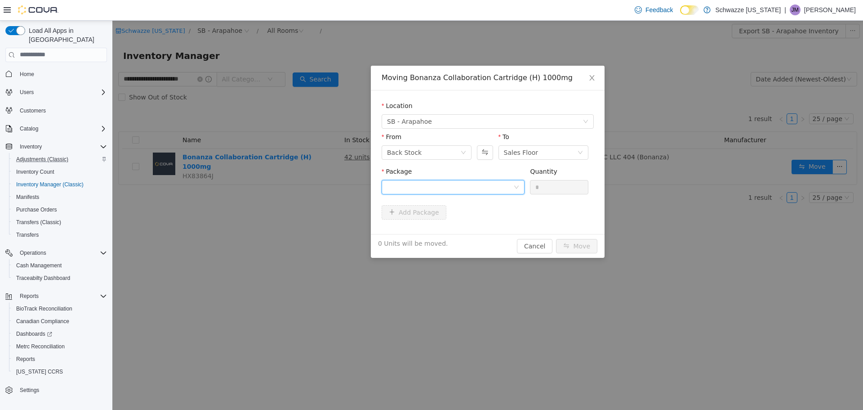
click at [492, 186] on div at bounding box center [450, 186] width 126 height 13
click at [486, 220] on li "1A4000B0001C64E000215383 Quantity : 20 Units" at bounding box center [453, 224] width 143 height 24
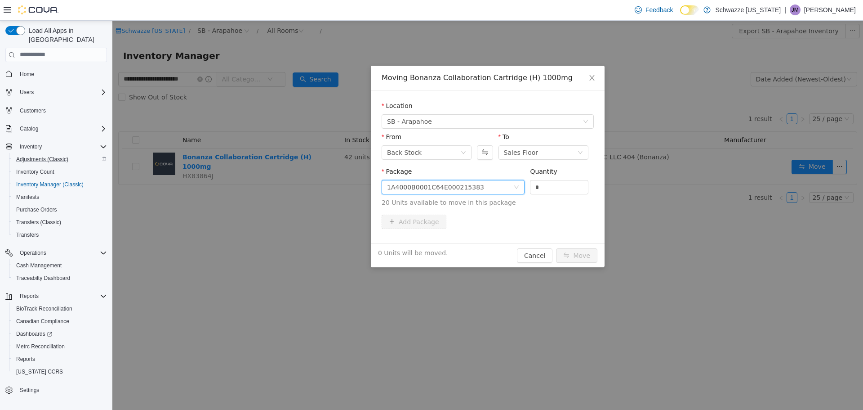
click at [520, 225] on div "Add Package" at bounding box center [488, 221] width 212 height 14
click at [518, 187] on icon "icon: down" at bounding box center [516, 186] width 5 height 5
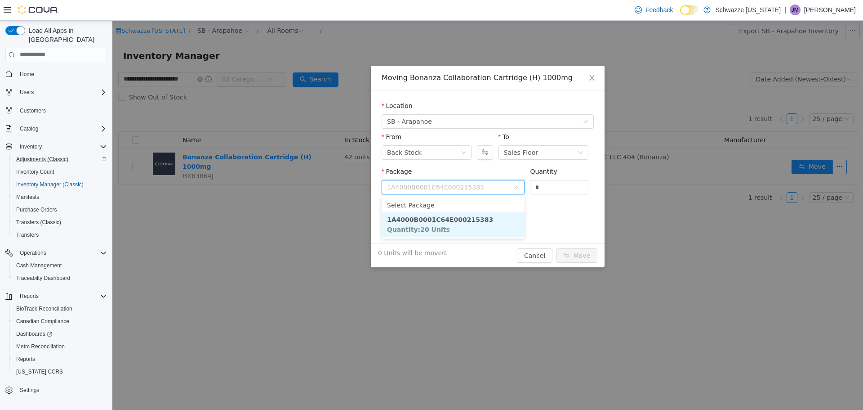
click at [499, 224] on li "1A4000B0001C64E000215383 Quantity : 20 Units" at bounding box center [453, 224] width 143 height 24
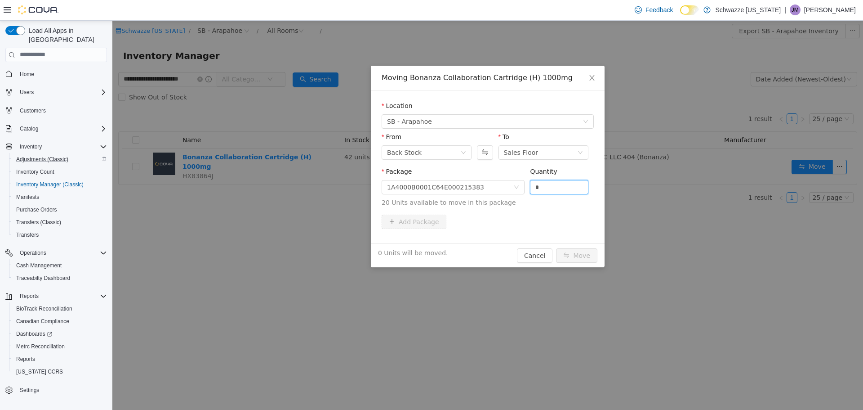
drag, startPoint x: 556, startPoint y: 183, endPoint x: 504, endPoint y: 168, distance: 53.9
click at [504, 168] on span "Package 1A4000B0001C64E000215383 Quantity * 20 Units available to move in this …" at bounding box center [488, 187] width 212 height 40
type input "**"
click at [530, 256] on button "Cancel" at bounding box center [535, 255] width 36 height 14
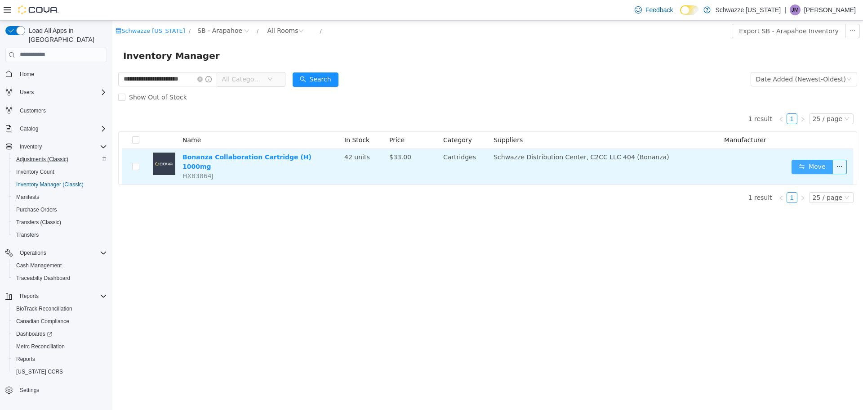
click at [819, 166] on button "Move" at bounding box center [812, 166] width 41 height 14
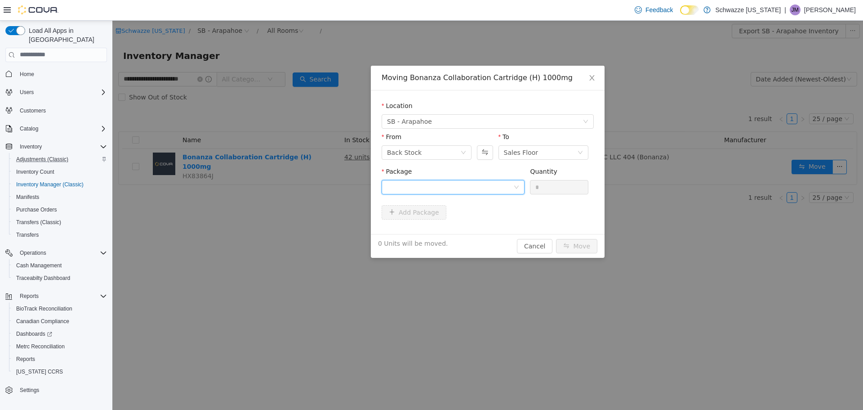
click at [461, 182] on div at bounding box center [450, 186] width 126 height 13
click at [473, 210] on li "Select Package" at bounding box center [453, 204] width 143 height 14
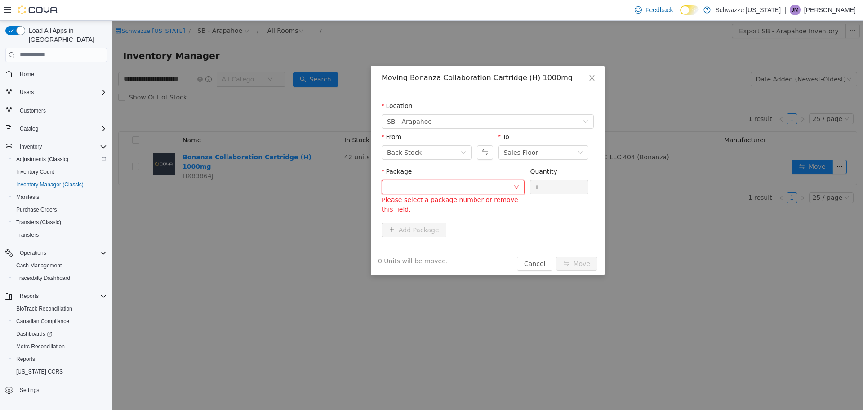
click at [483, 193] on div at bounding box center [453, 186] width 143 height 14
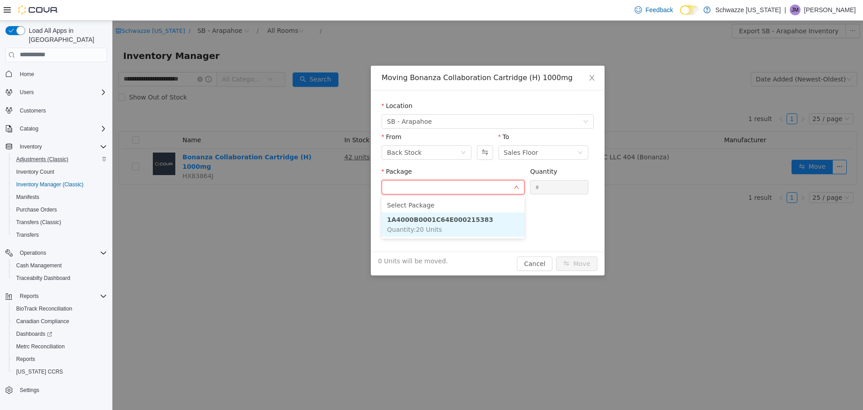
click at [476, 231] on li "1A4000B0001C64E000215383 Quantity : 20 Units" at bounding box center [453, 224] width 143 height 24
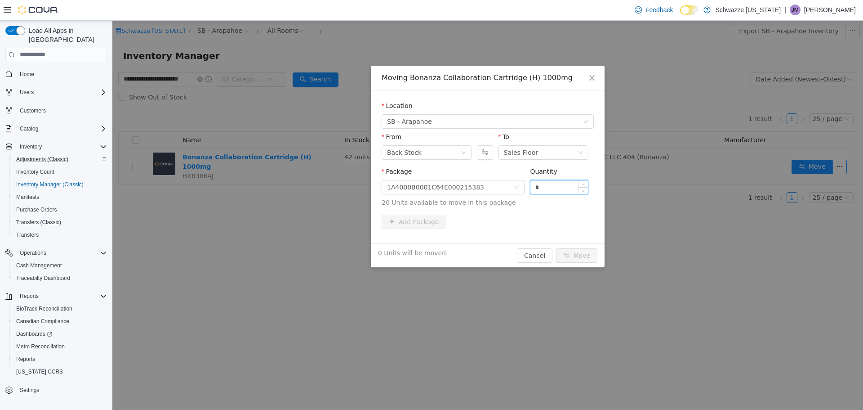
click at [573, 188] on input "*" at bounding box center [560, 186] width 58 height 13
type input "**"
click at [582, 250] on button "Move" at bounding box center [576, 255] width 41 height 14
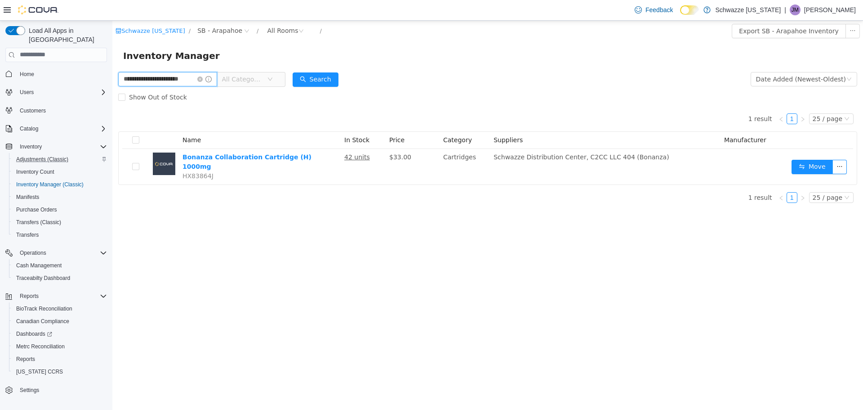
click at [184, 81] on input "**********" at bounding box center [167, 78] width 99 height 14
type input "**********"
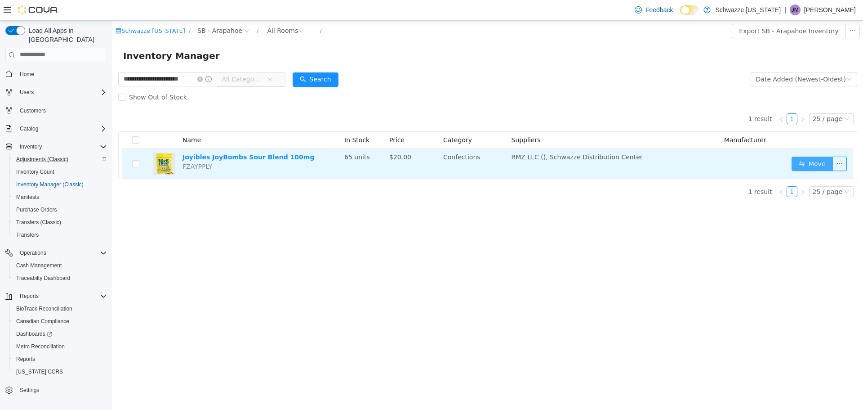
click at [813, 170] on button "Move" at bounding box center [812, 163] width 41 height 14
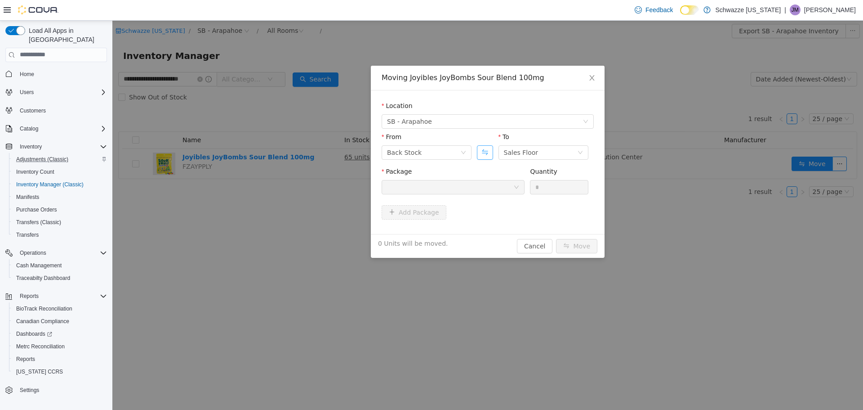
click at [484, 157] on button "Swap" at bounding box center [485, 152] width 16 height 14
click at [491, 187] on div at bounding box center [450, 186] width 126 height 13
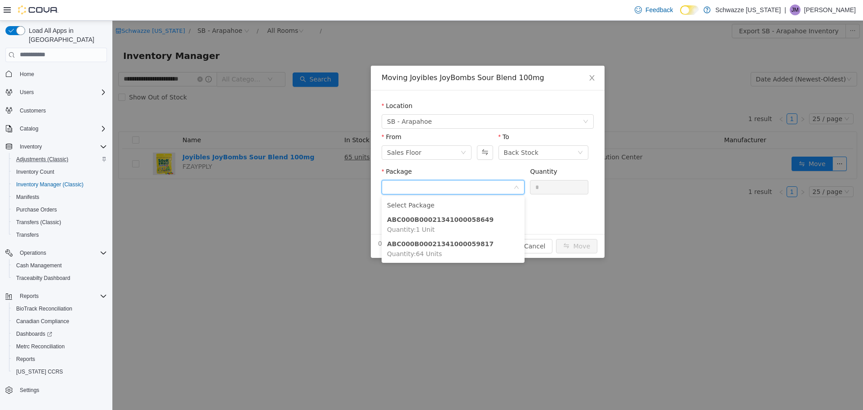
click at [648, 227] on div "Moving Joyibles JoyBombs Sour Blend 100mg Location SB - Arapahoe From Sales Flo…" at bounding box center [487, 214] width 751 height 389
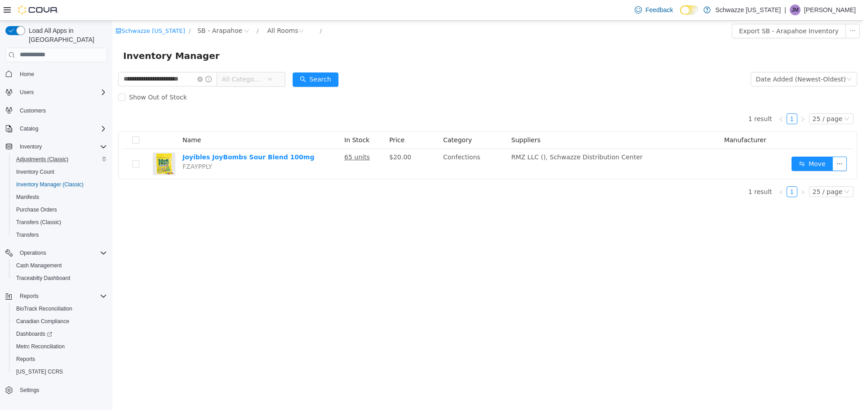
click at [843, 12] on p "[PERSON_NAME]" at bounding box center [830, 9] width 52 height 11
click at [804, 88] on span "Sign Out" at bounding box center [798, 87] width 24 height 9
